Goal: Task Accomplishment & Management: Manage account settings

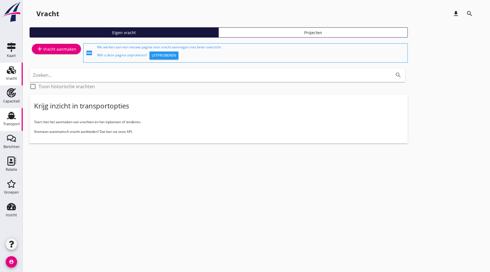
click at [12, 121] on div "Transport" at bounding box center [11, 124] width 17 height 8
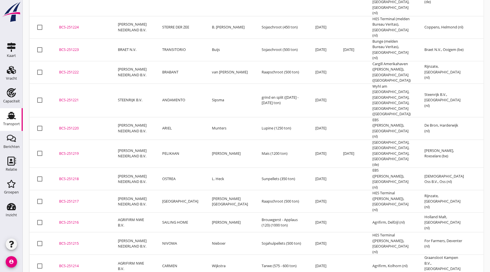
scroll to position [607, 0]
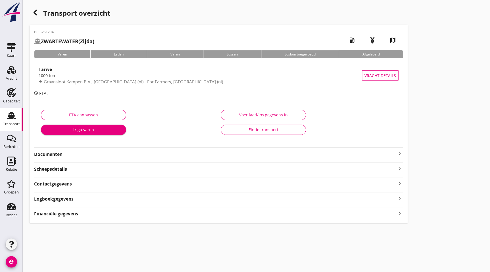
click at [79, 108] on div "ETA aanpassen Ik ga varen" at bounding box center [129, 124] width 180 height 36
click at [61, 160] on div "BCS-251204 ZWARTEWATER (Zijda) local_gas_station emergency_share map Varen Lade…" at bounding box center [219, 123] width 378 height 197
click at [57, 153] on strong "Documenten" at bounding box center [215, 154] width 362 height 7
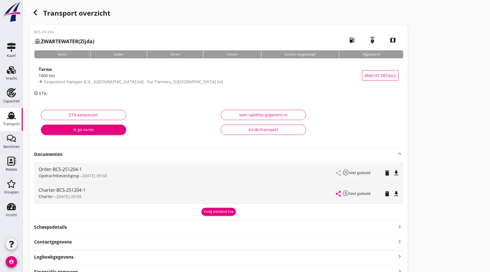
click at [396, 192] on icon "file_download" at bounding box center [396, 193] width 7 height 7
click at [33, 11] on icon "button" at bounding box center [35, 12] width 7 height 7
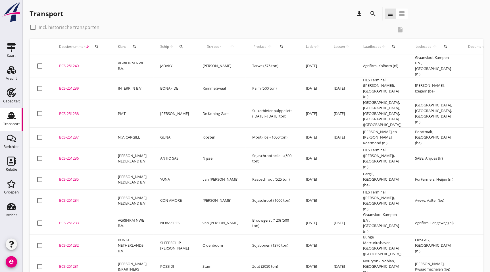
drag, startPoint x: 186, startPoint y: 21, endPoint x: 182, endPoint y: 18, distance: 5.2
click at [187, 21] on div "Transport download search view_headline view_agenda" at bounding box center [219, 15] width 378 height 16
